Goal: Transaction & Acquisition: Purchase product/service

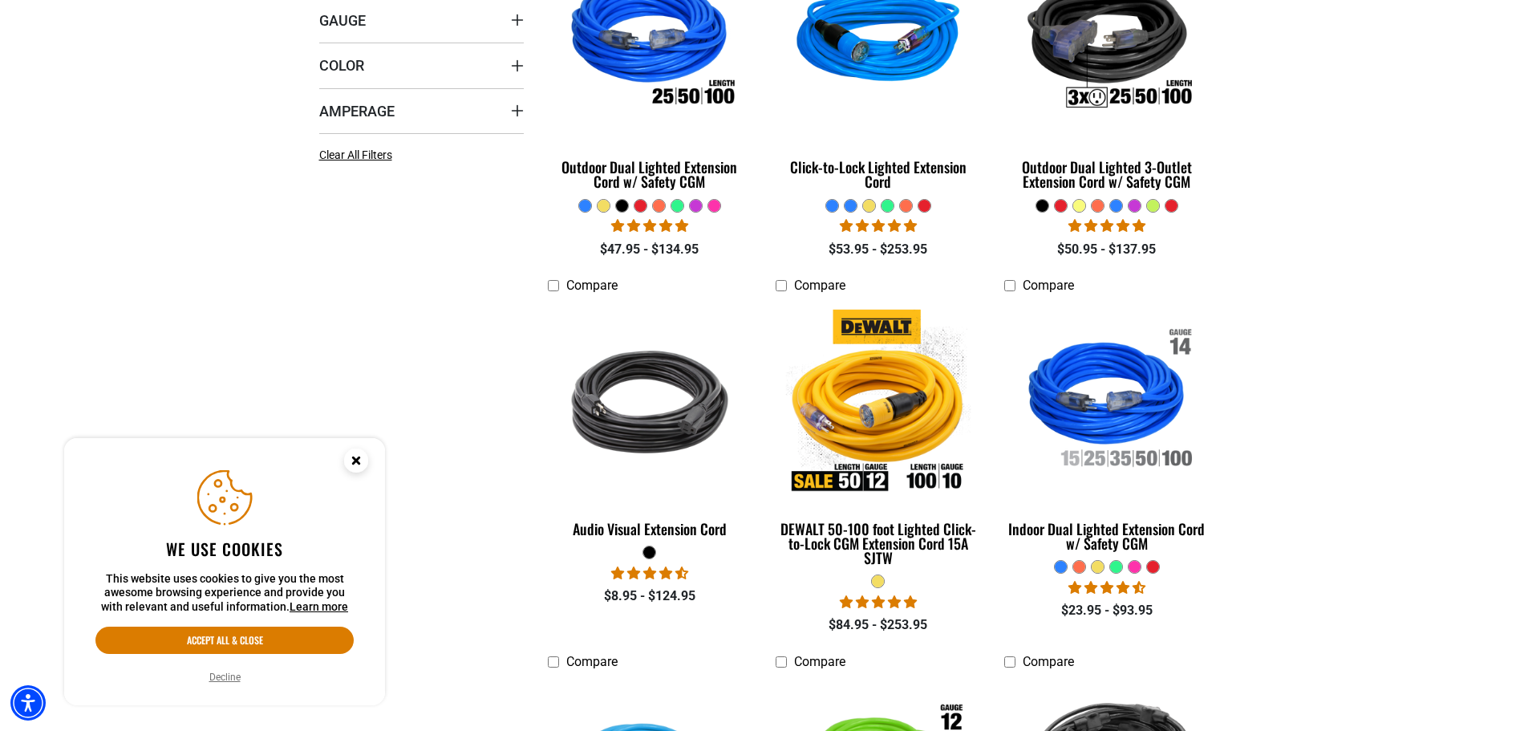
scroll to position [561, 0]
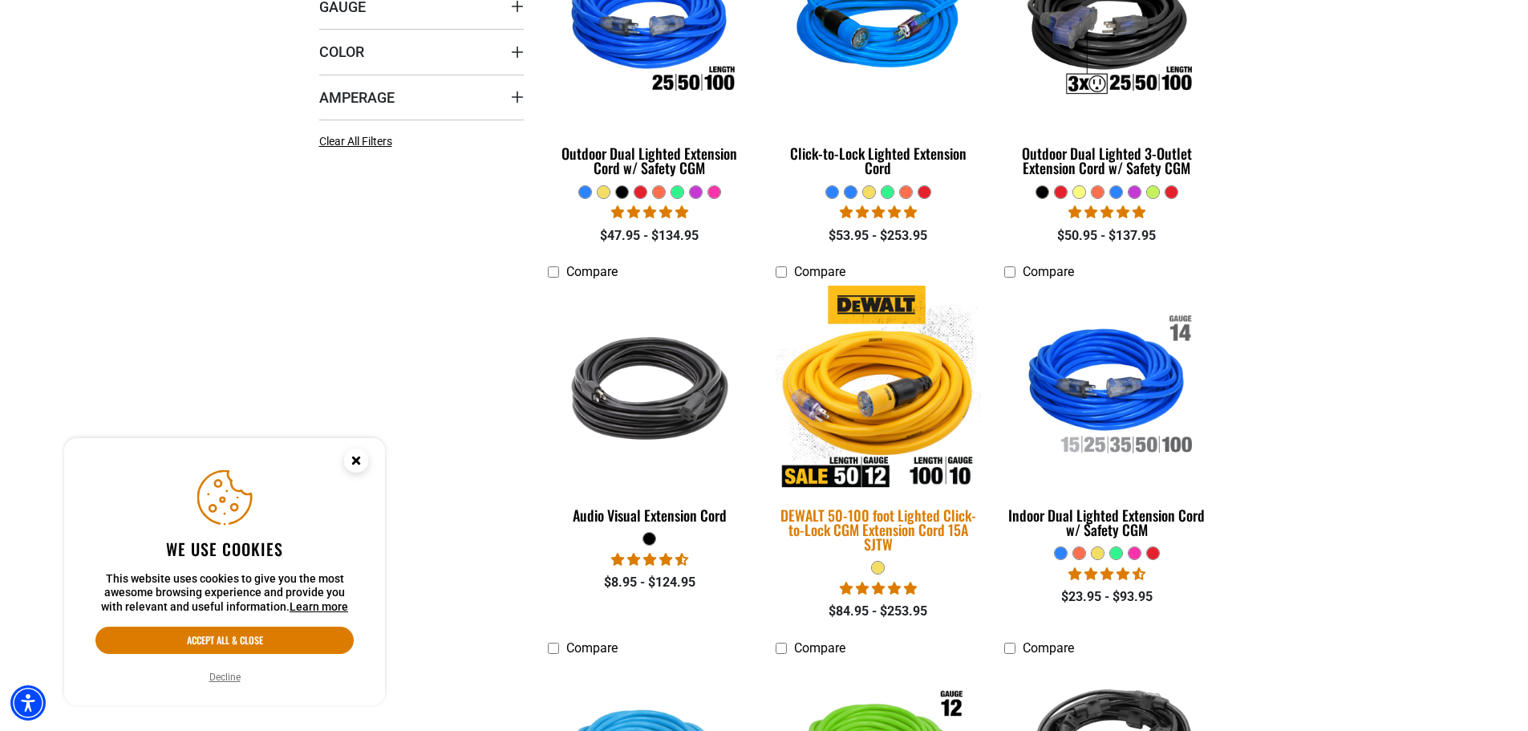
click at [893, 533] on div "DEWALT 50-100 foot Lighted Click-to-Lock CGM Extension Cord 15A SJTW" at bounding box center [877, 529] width 204 height 43
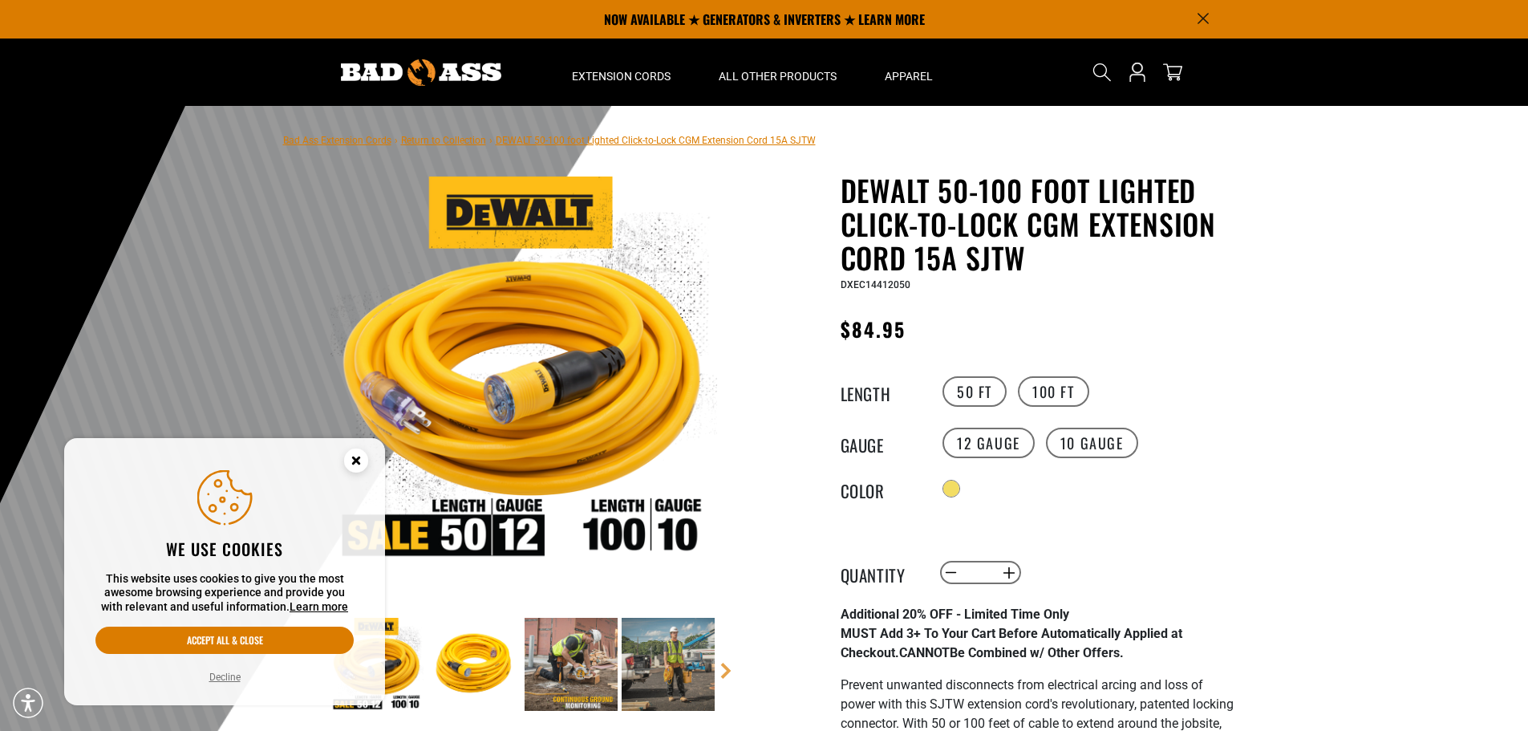
click at [351, 456] on circle "Cookie Consent" at bounding box center [356, 460] width 24 height 24
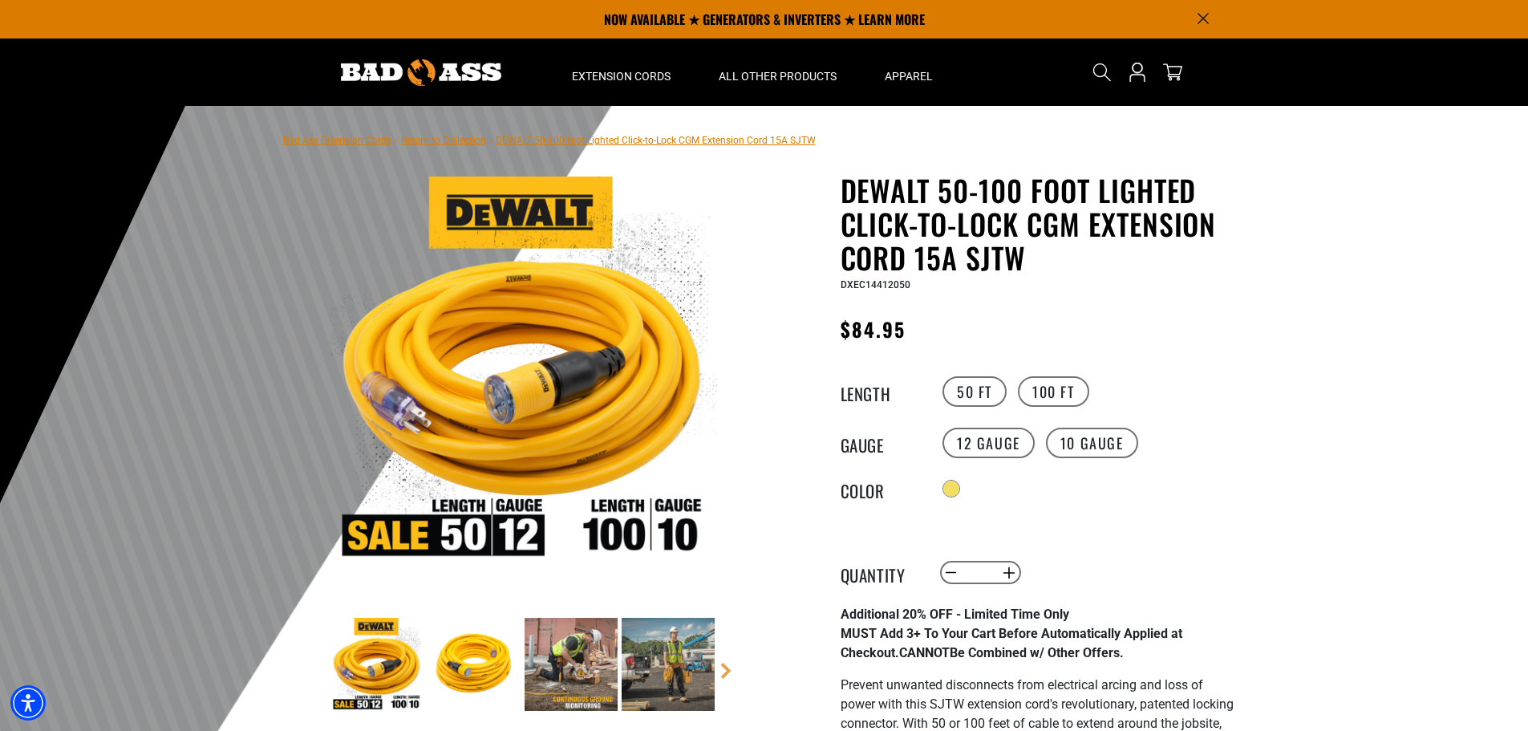
click at [549, 383] on img at bounding box center [523, 369] width 387 height 387
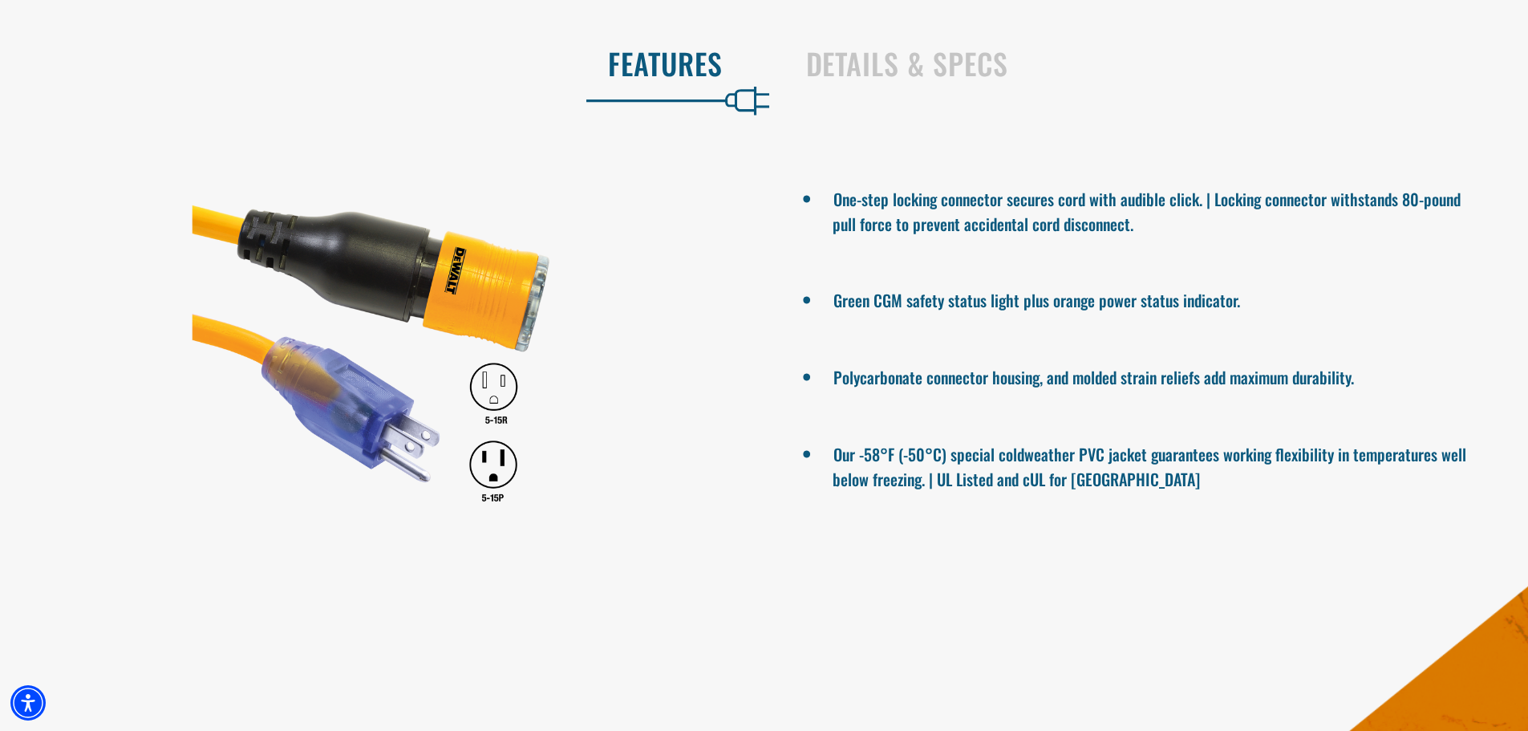
scroll to position [1764, 0]
